Goal: Find specific page/section: Find specific page/section

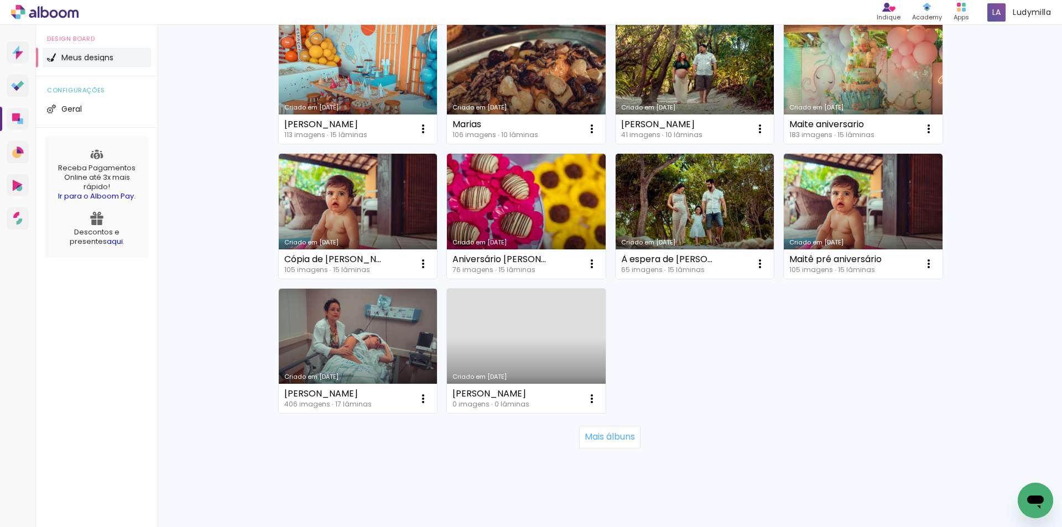
scroll to position [664, 0]
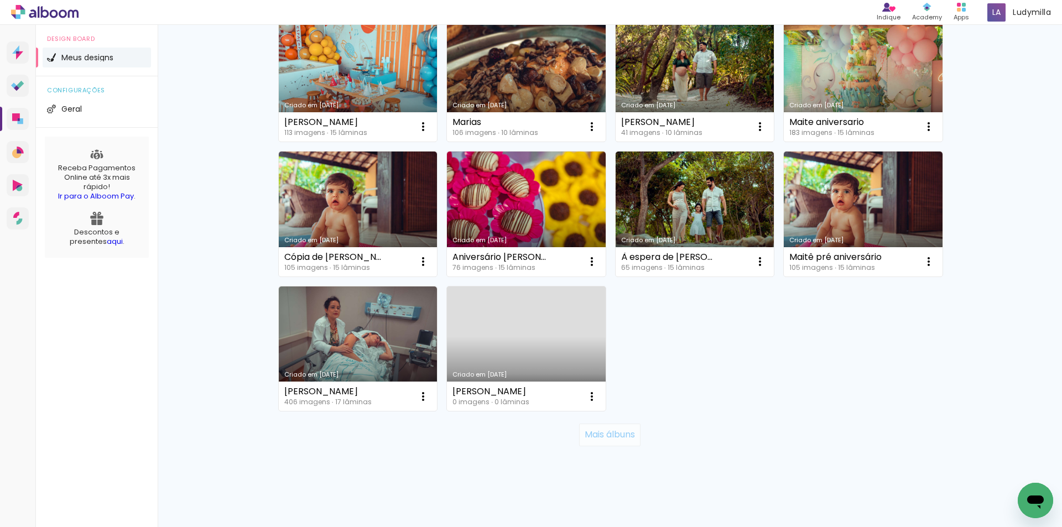
click at [0, 0] on slot "Mais álbuns" at bounding box center [0, 0] width 0 height 0
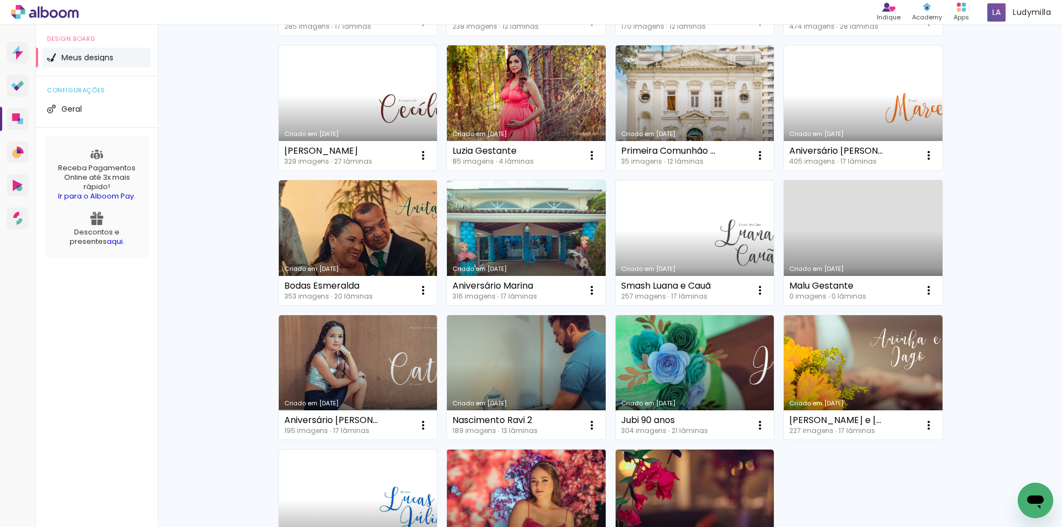
scroll to position [1438, 0]
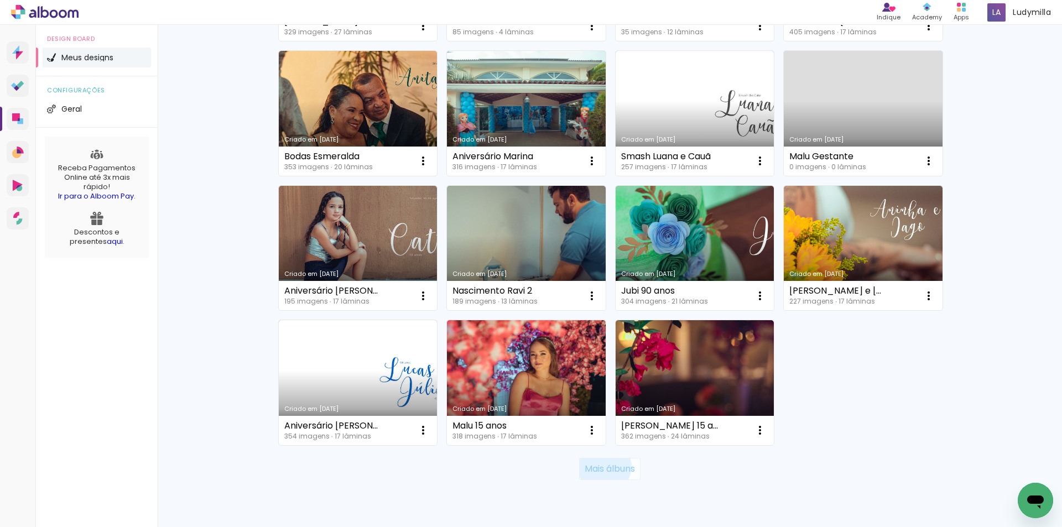
click at [0, 0] on slot "Mais álbuns" at bounding box center [0, 0] width 0 height 0
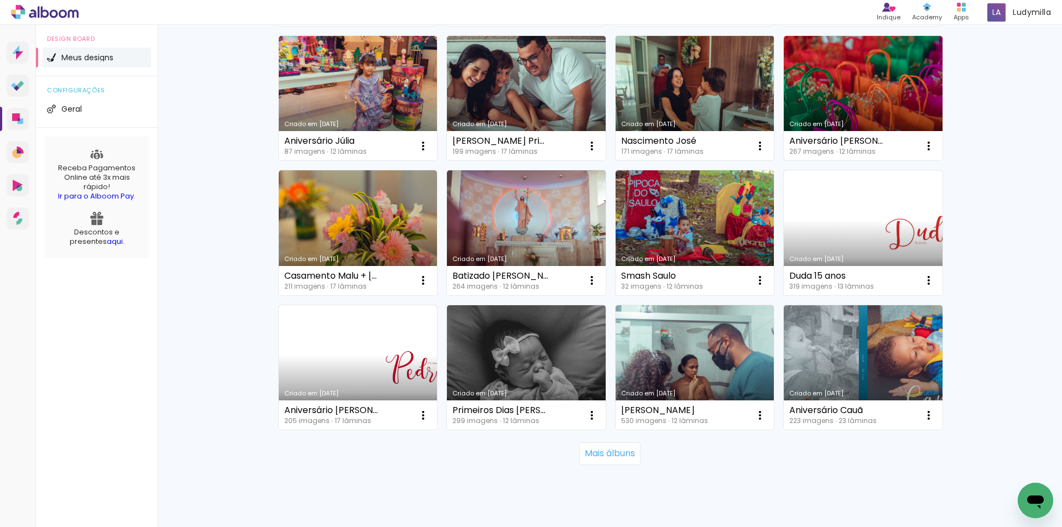
scroll to position [2291, 0]
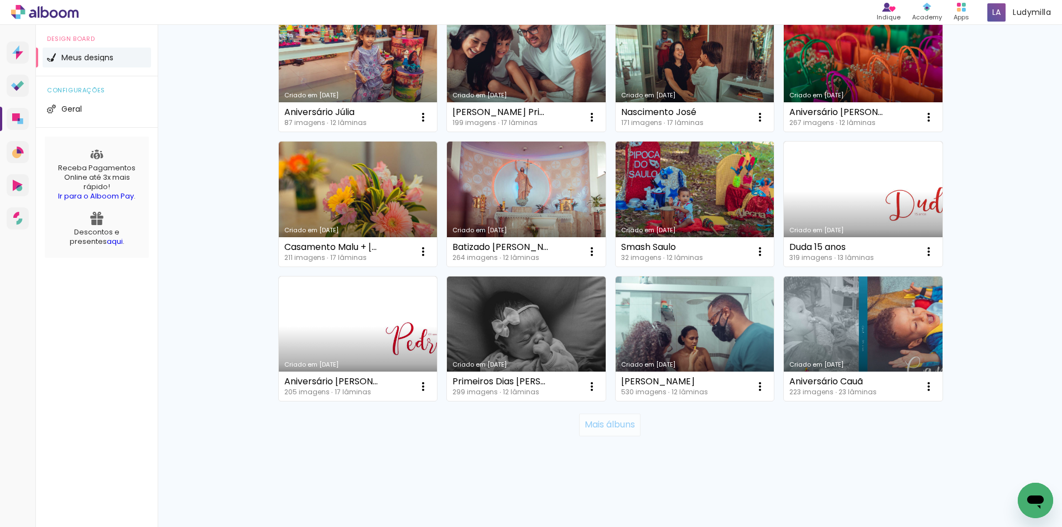
click at [0, 0] on slot "Mais álbuns" at bounding box center [0, 0] width 0 height 0
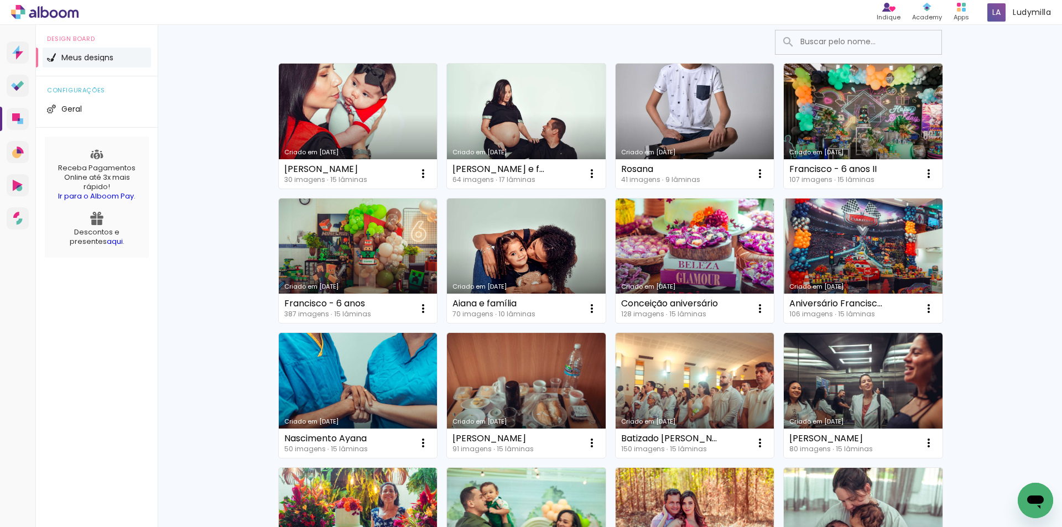
scroll to position [0, 0]
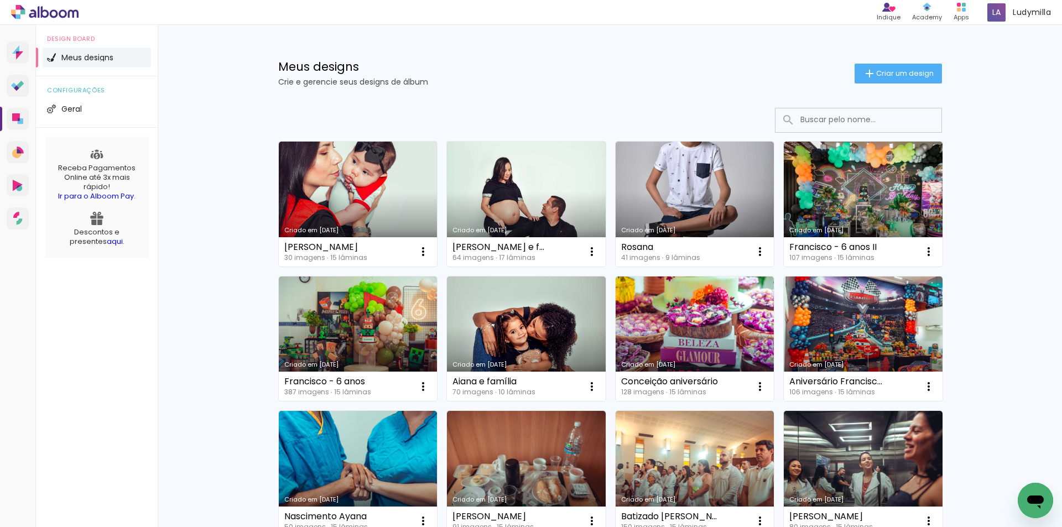
click at [839, 118] on input at bounding box center [874, 119] width 158 height 23
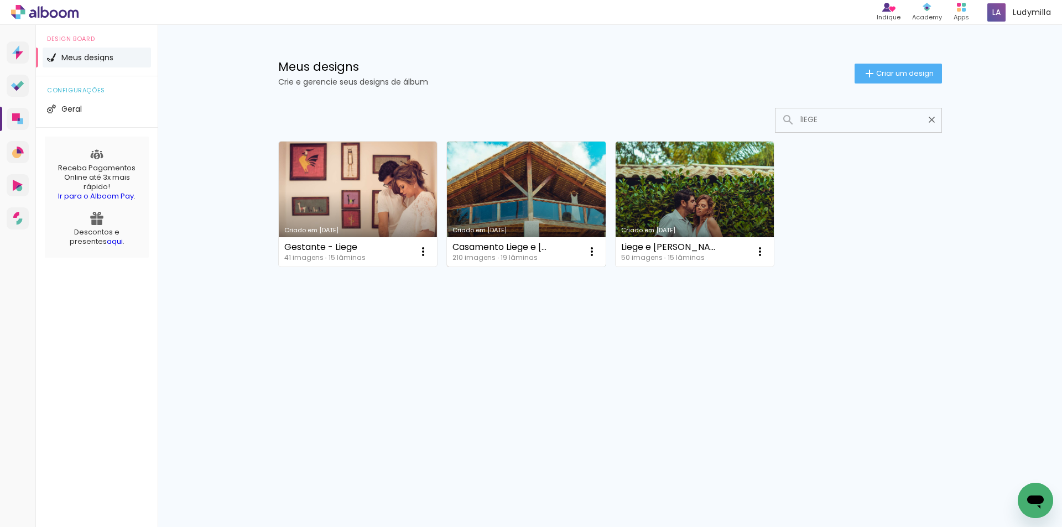
type input "lIEGE"
type paper-input "lIEGE"
click at [534, 208] on link "Criado em [DATE]" at bounding box center [526, 204] width 159 height 125
